Goal: Check status: Check status

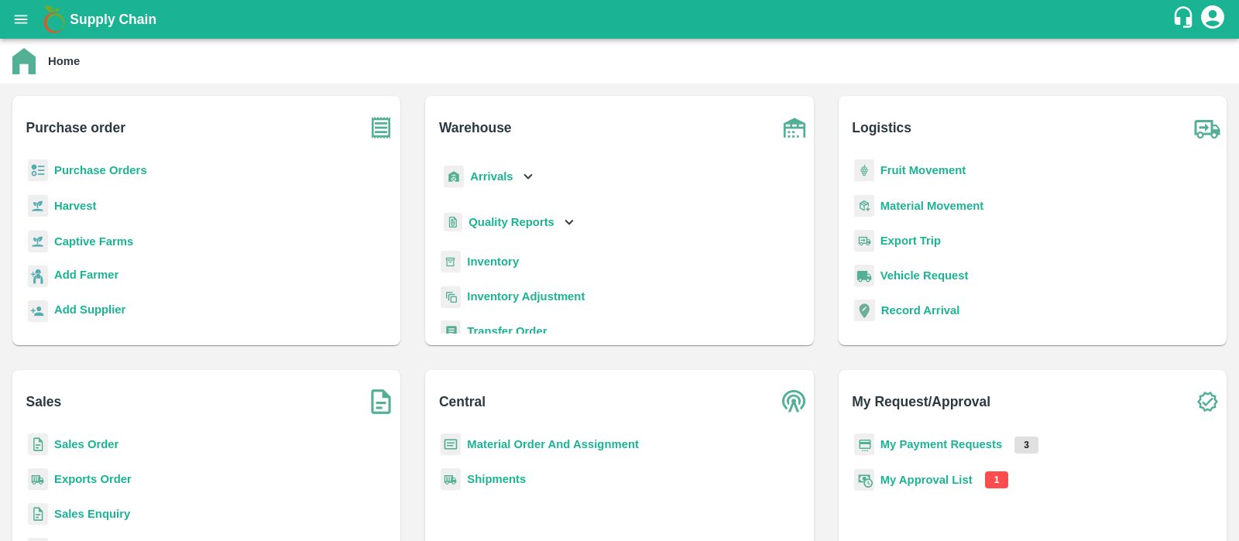
click at [900, 479] on b "My Approval List" at bounding box center [927, 480] width 92 height 12
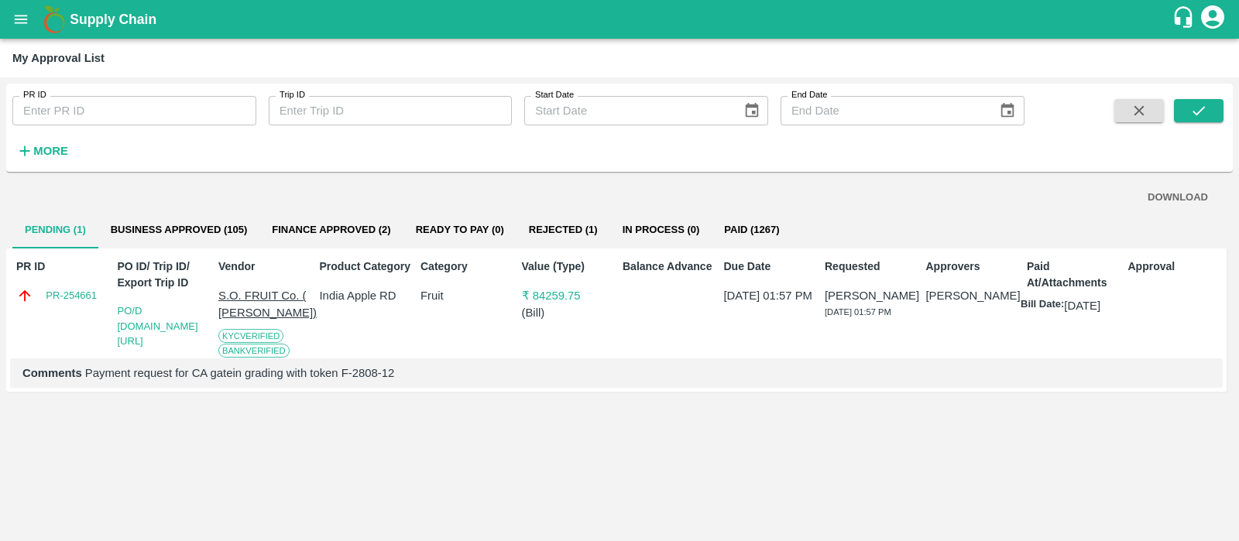
click at [194, 233] on button "Business Approved (105)" at bounding box center [179, 229] width 162 height 37
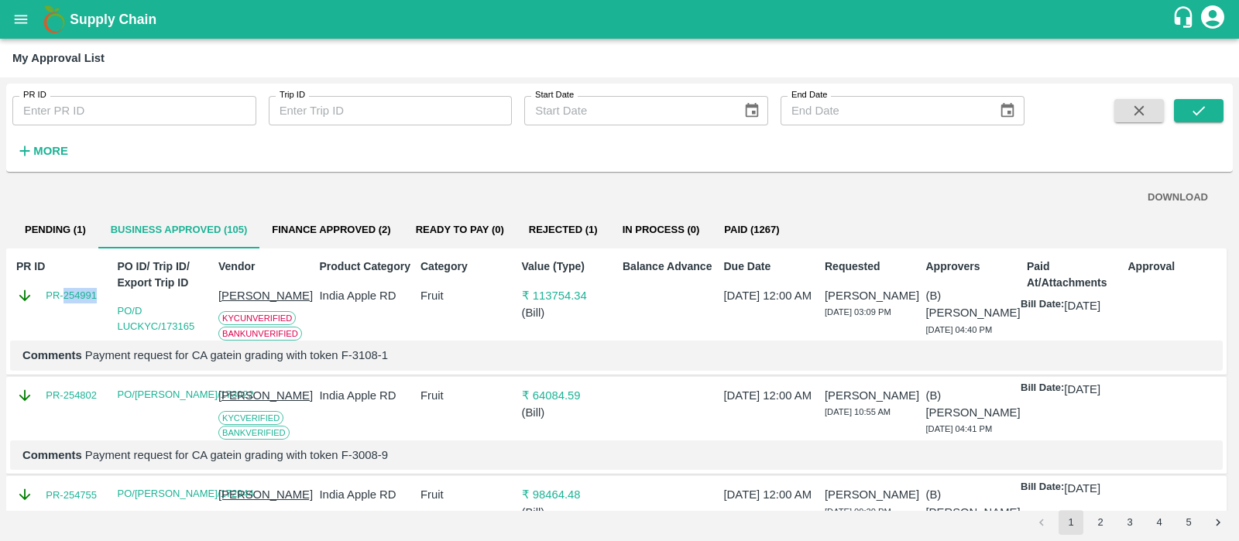
drag, startPoint x: 103, startPoint y: 301, endPoint x: 65, endPoint y: 305, distance: 38.1
click at [65, 305] on div "PR ID PR-254991" at bounding box center [60, 296] width 101 height 88
copy link "254991"
drag, startPoint x: 99, startPoint y: 402, endPoint x: 62, endPoint y: 411, distance: 38.3
click at [62, 411] on div "PR-254802" at bounding box center [60, 411] width 101 height 60
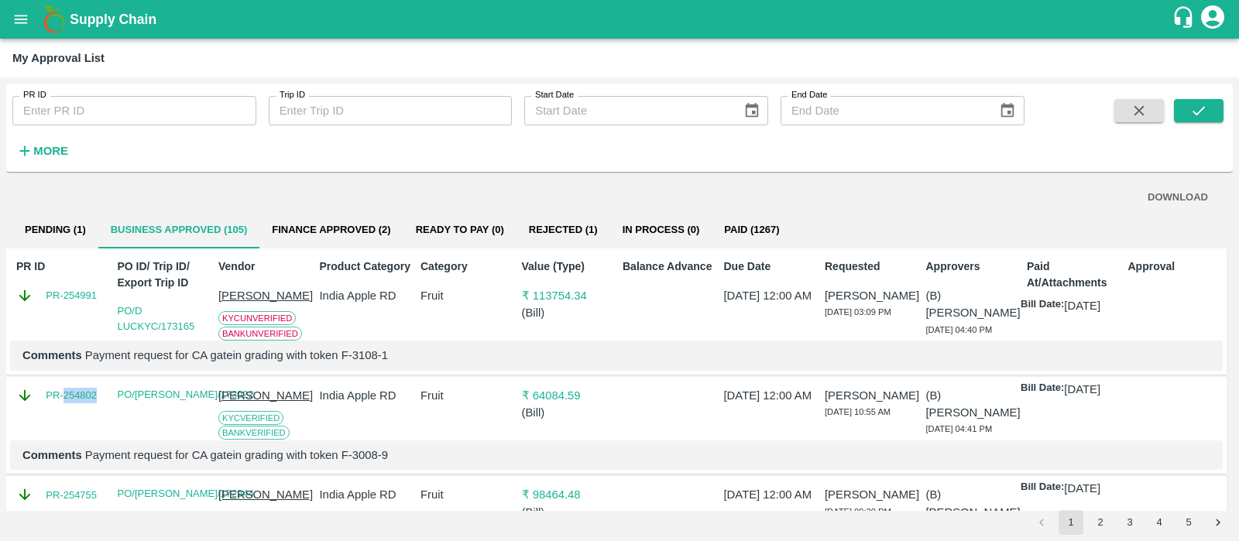
copy link "254802"
